Goal: Find specific page/section: Find specific page/section

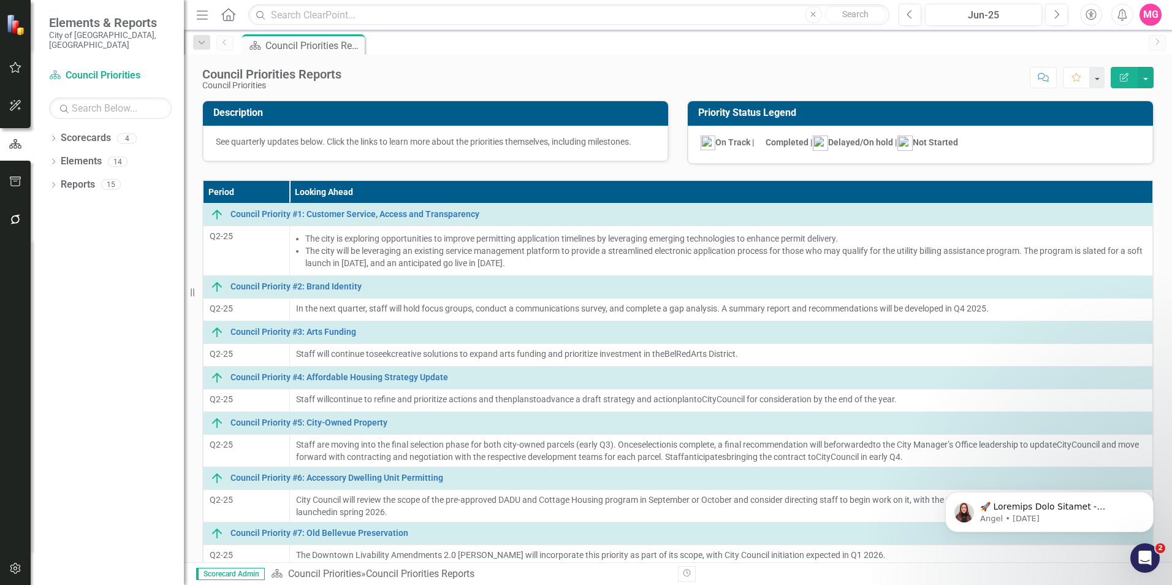
click at [107, 25] on span "Elements & Reports" at bounding box center [110, 22] width 123 height 15
click at [108, 69] on link "Scorecard Council Priorities" at bounding box center [110, 76] width 123 height 14
click at [229, 15] on icon "Home" at bounding box center [228, 14] width 16 height 13
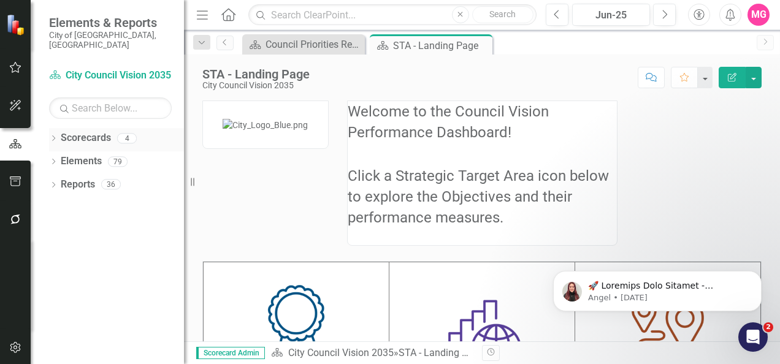
click at [49, 135] on div "Dropdown" at bounding box center [53, 140] width 9 height 10
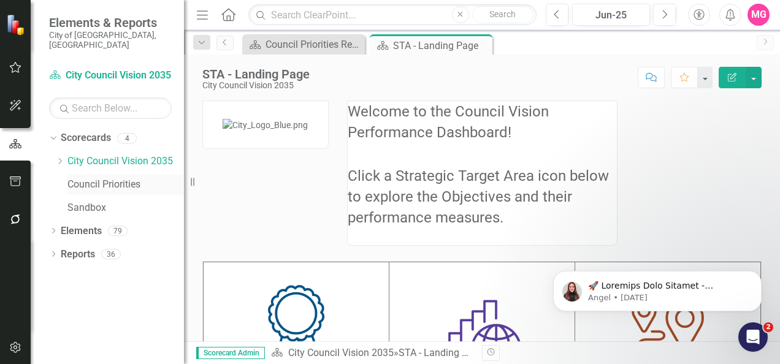
click at [131, 178] on link "Council Priorities" at bounding box center [125, 185] width 116 height 14
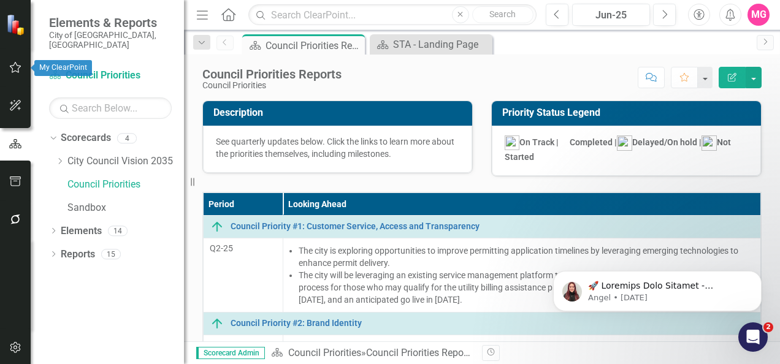
click at [18, 67] on icon "button" at bounding box center [15, 68] width 13 height 10
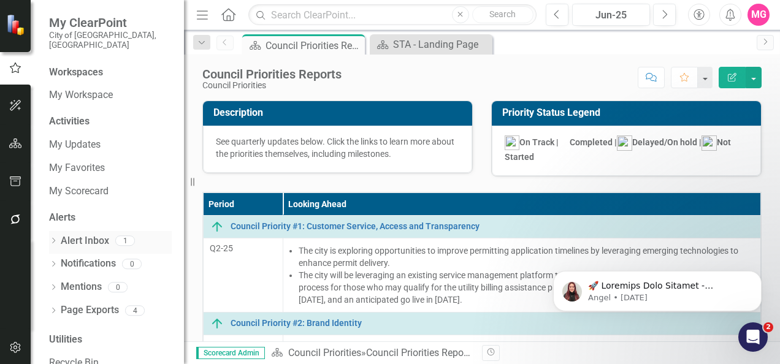
scroll to position [14, 0]
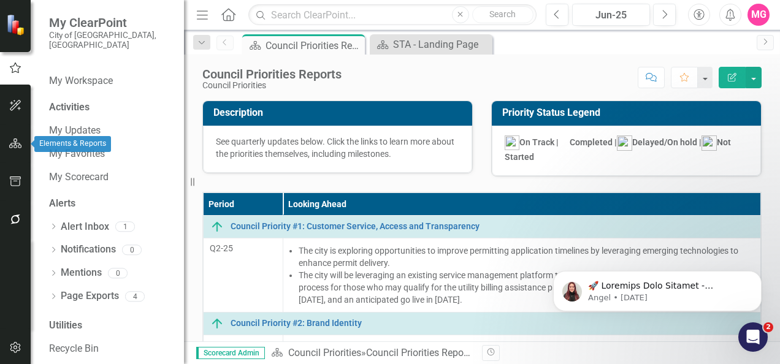
click at [18, 147] on icon "button" at bounding box center [15, 144] width 13 height 10
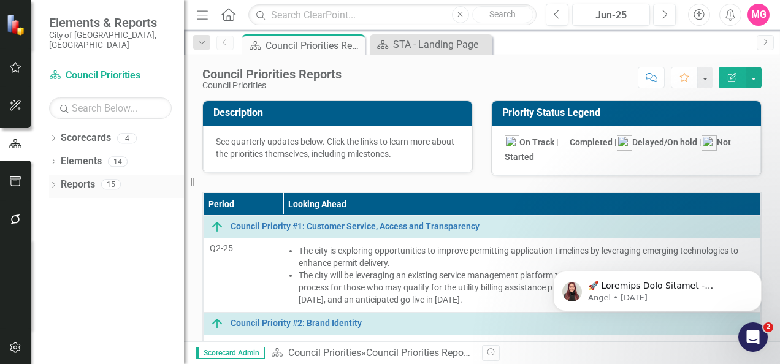
click at [55, 183] on icon "Dropdown" at bounding box center [53, 186] width 9 height 7
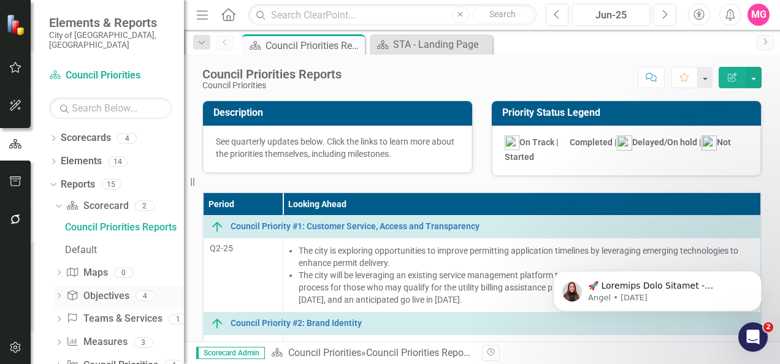
scroll to position [45, 0]
